Goal: Task Accomplishment & Management: Manage account settings

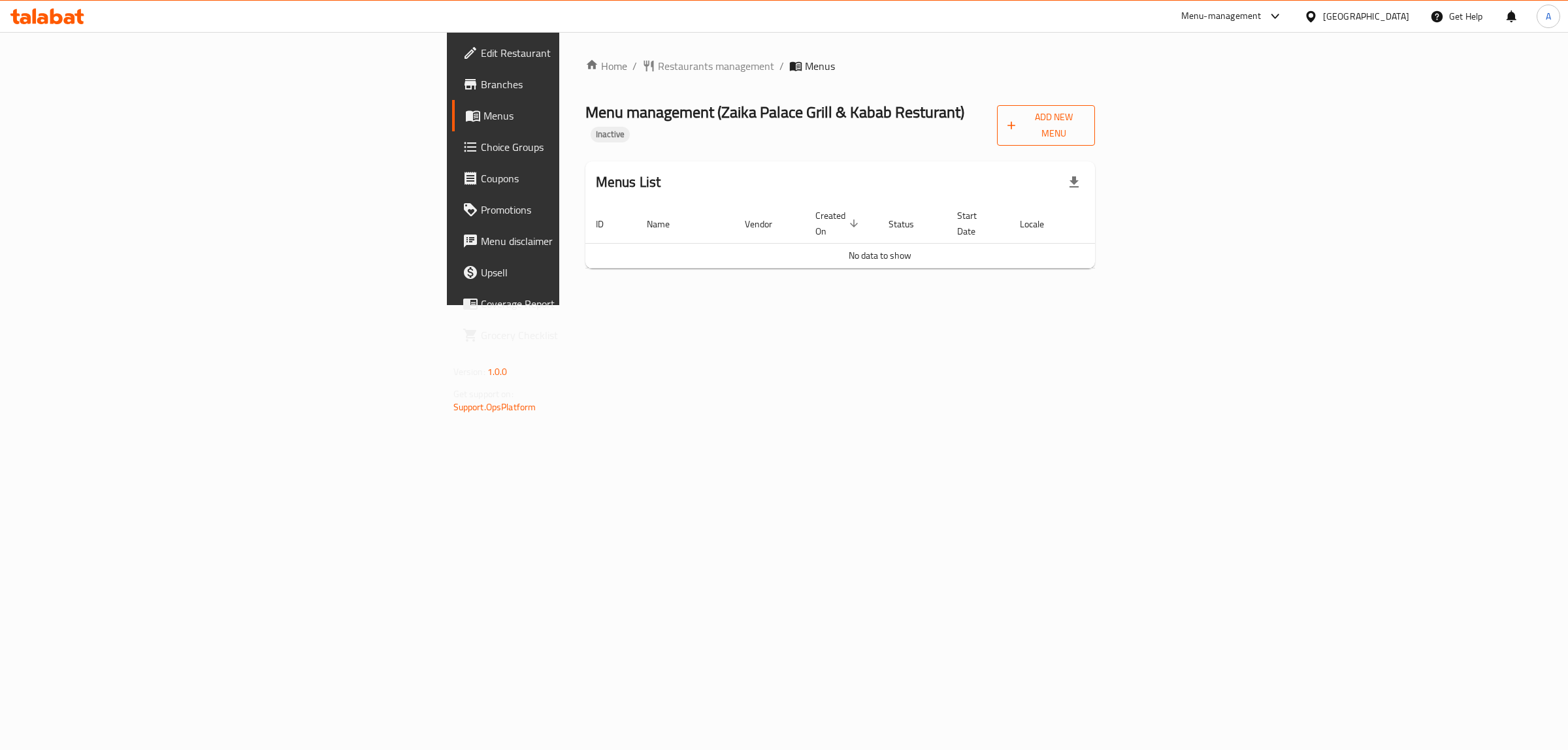
click at [1085, 110] on span "Add New Menu" at bounding box center [1046, 125] width 78 height 32
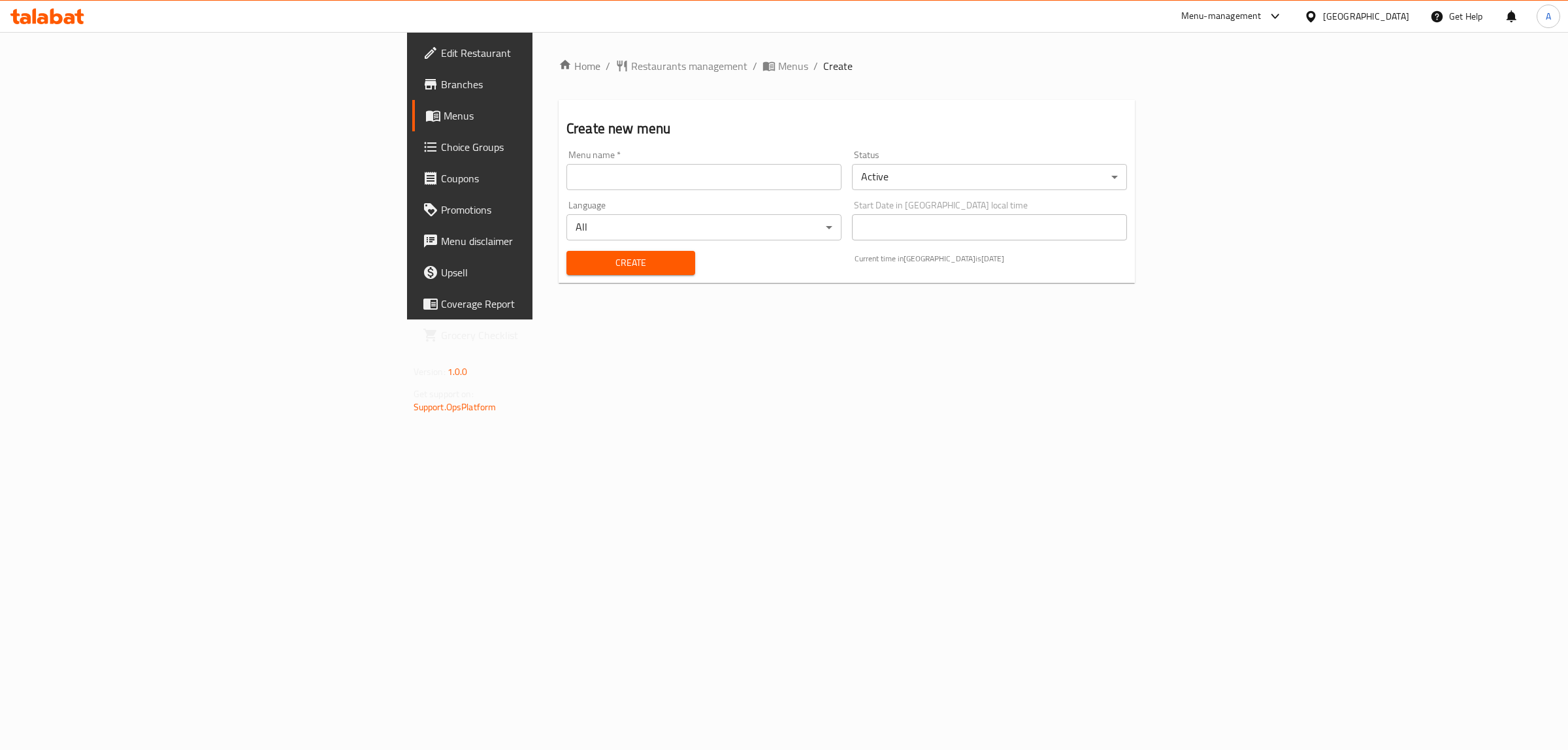
click at [778, 174] on input "text" at bounding box center [704, 177] width 275 height 26
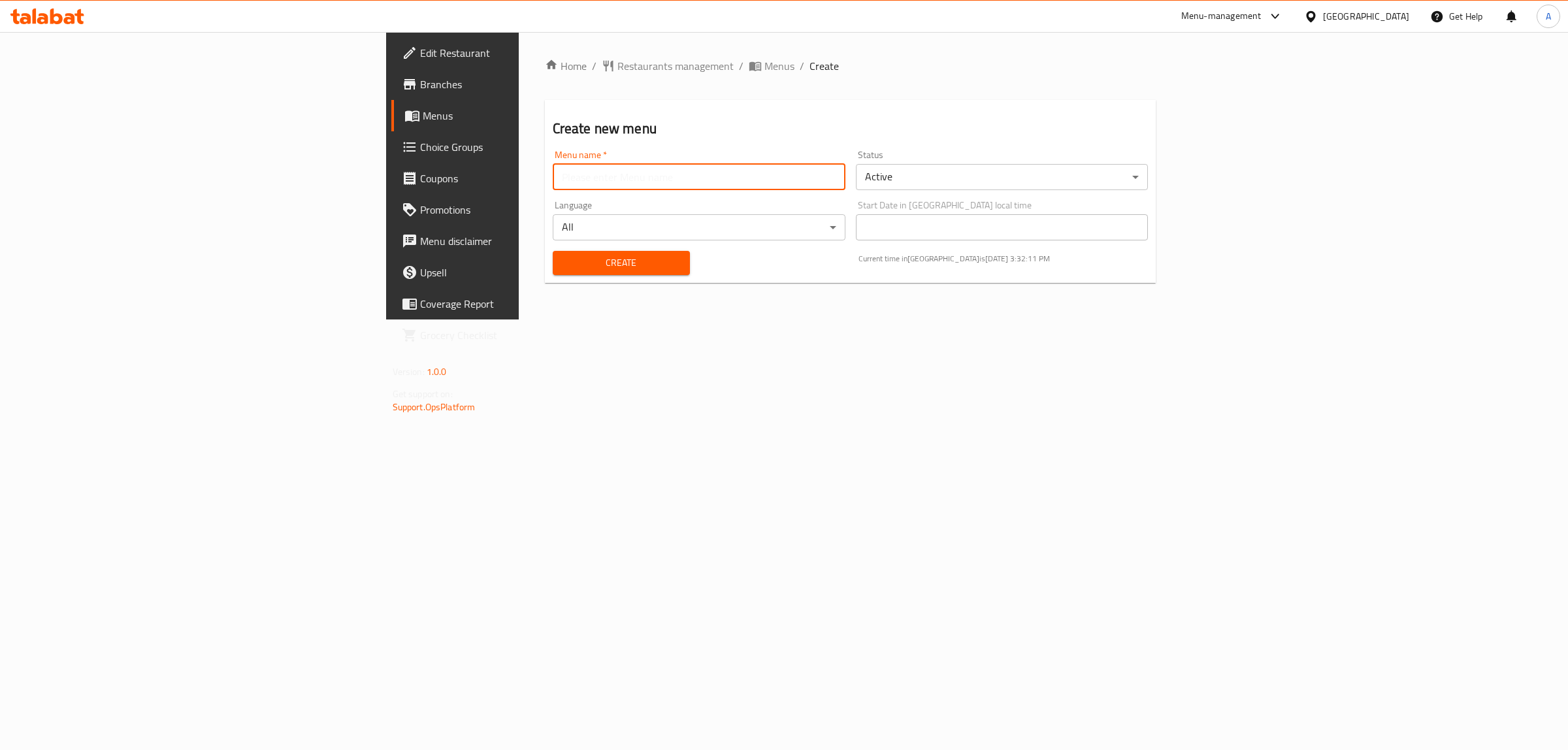
type input "1"
click at [563, 262] on span "Create" at bounding box center [621, 263] width 116 height 16
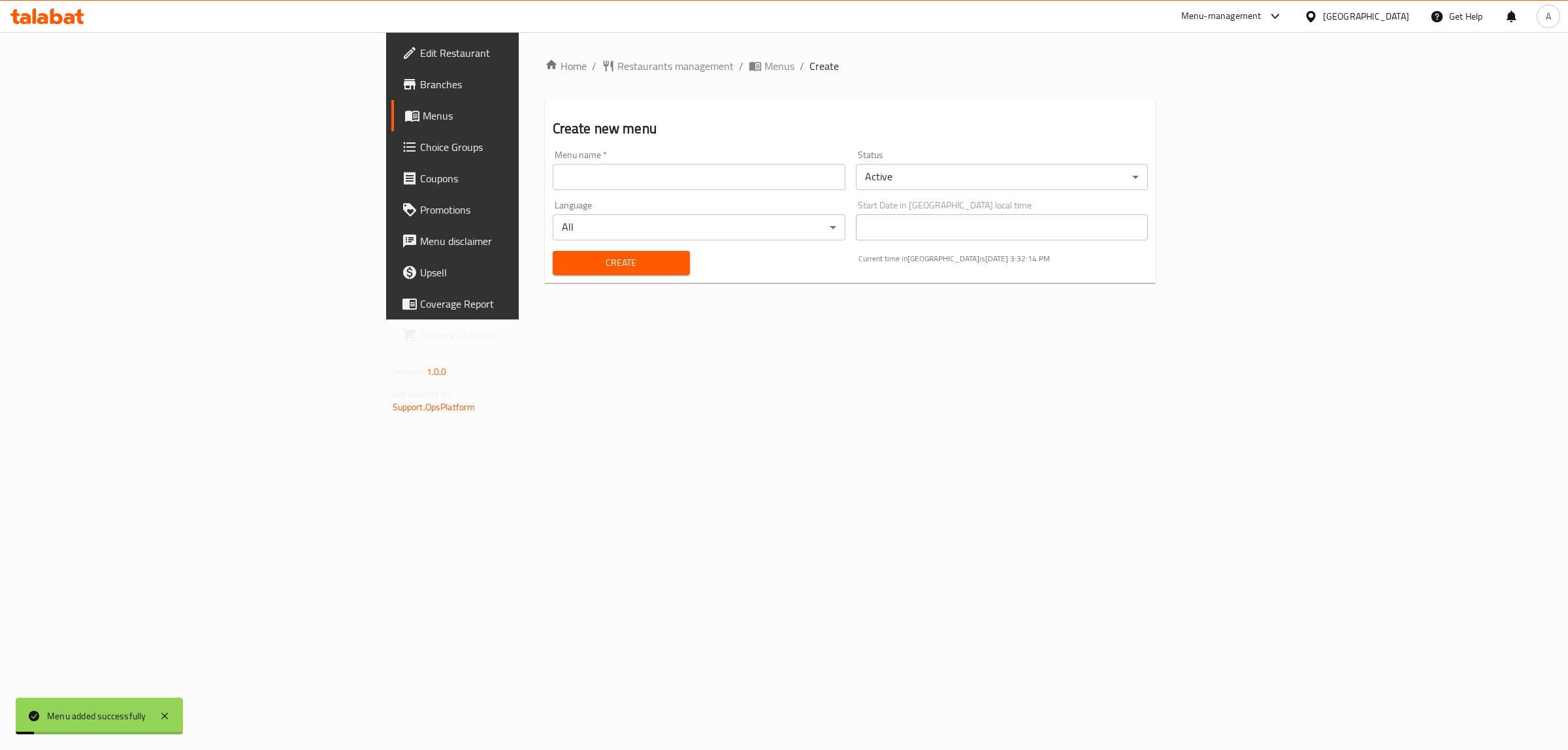
click at [392, 128] on link "Menus" at bounding box center [520, 115] width 257 height 31
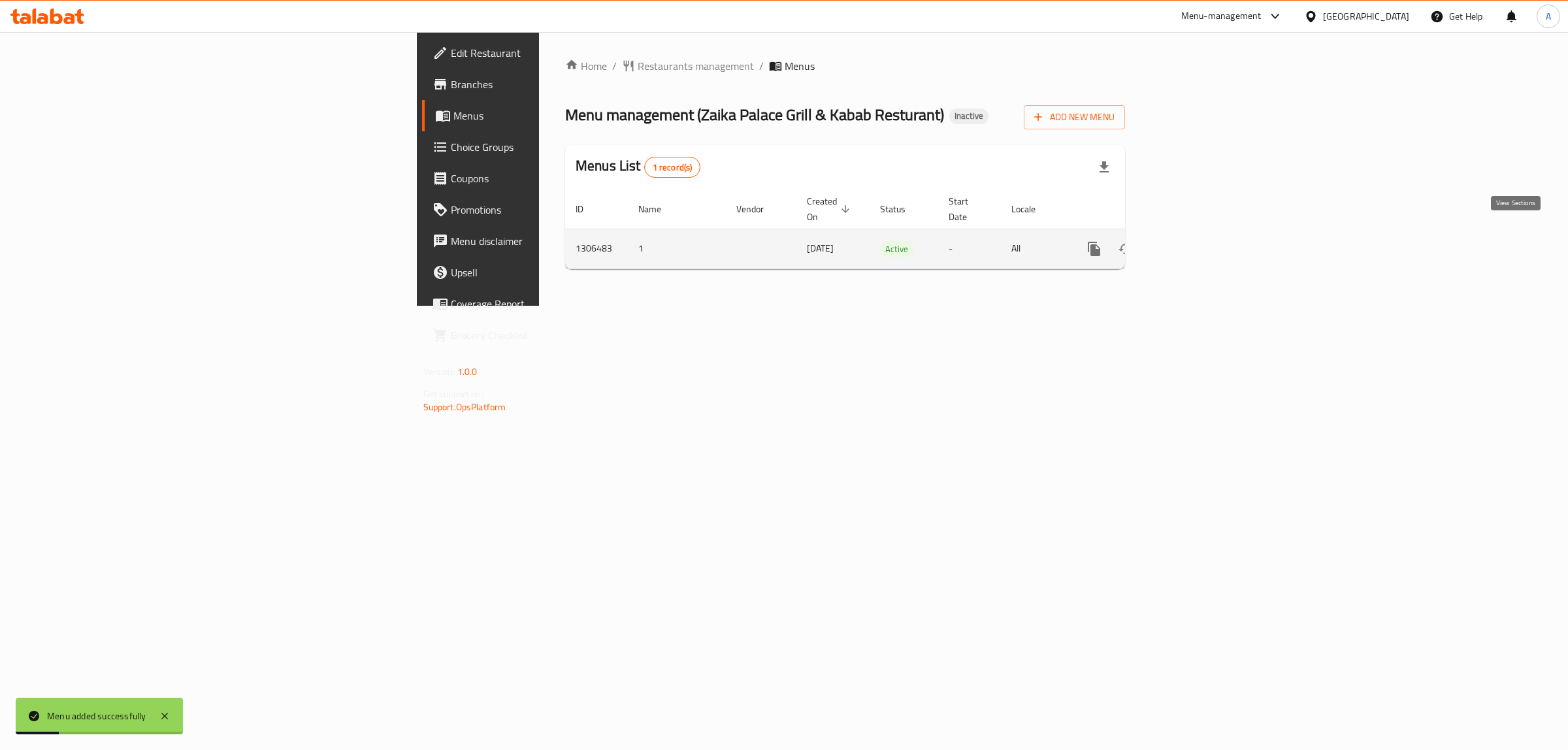
click at [1196, 242] on icon "enhanced table" at bounding box center [1188, 248] width 15 height 15
